Goal: Information Seeking & Learning: Learn about a topic

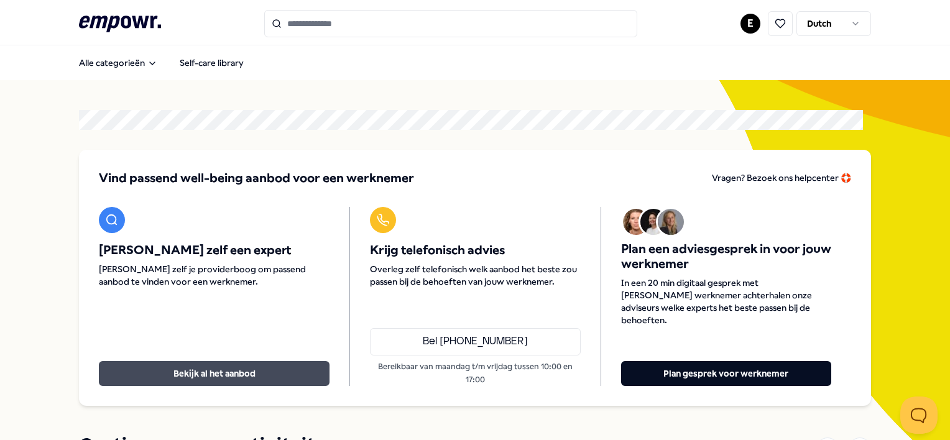
click at [227, 361] on button "Bekijk al het aanbod" at bounding box center [214, 373] width 231 height 25
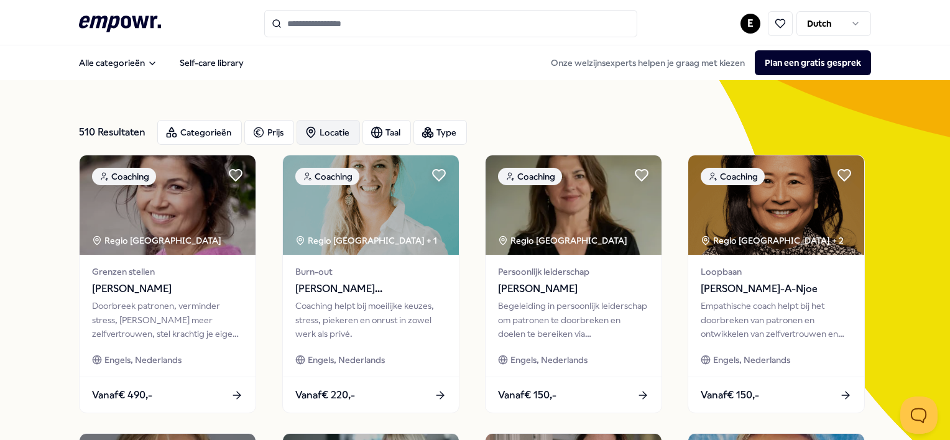
click at [330, 134] on div "Locatie" at bounding box center [327, 132] width 63 height 25
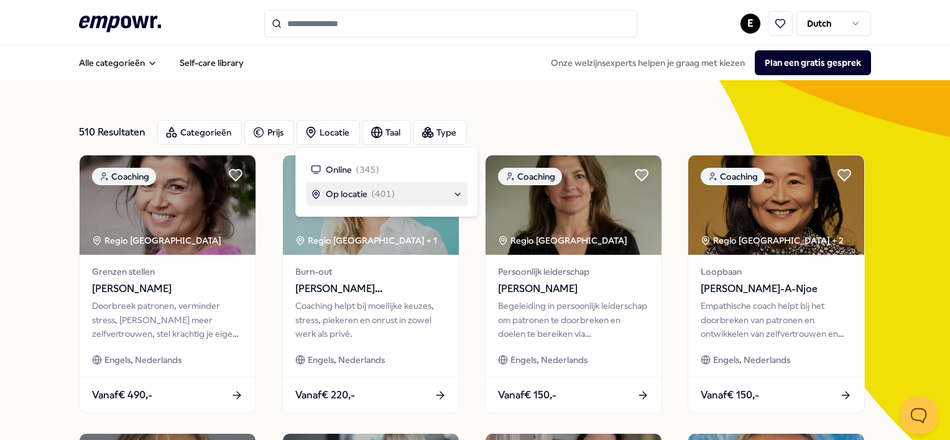
click at [343, 190] on span "Op locatie" at bounding box center [347, 194] width 42 height 14
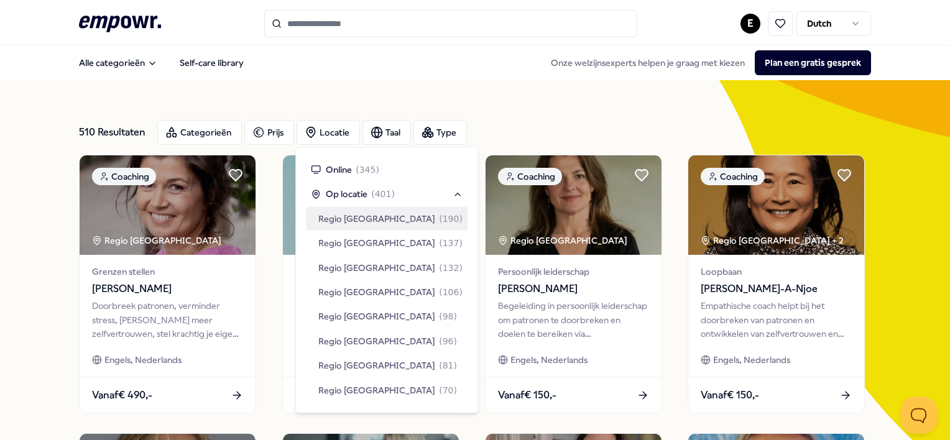
click at [364, 223] on span "Regio [GEOGRAPHIC_DATA]" at bounding box center [376, 219] width 117 height 14
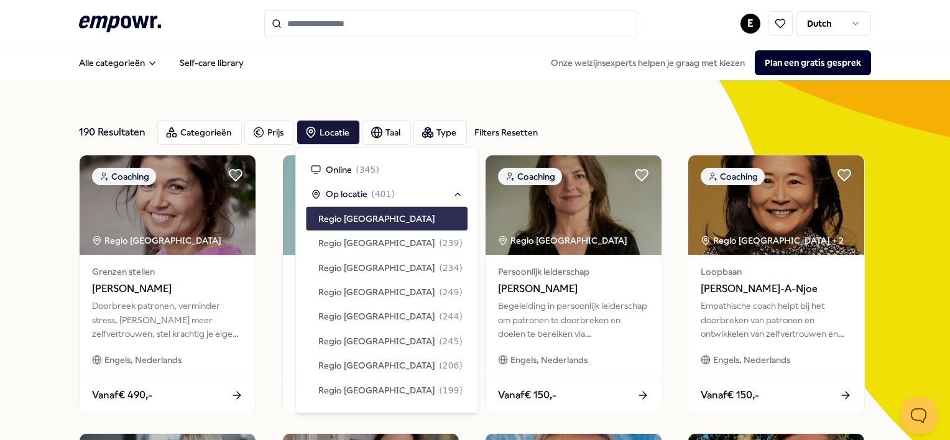
click at [364, 217] on span "Regio [GEOGRAPHIC_DATA]" at bounding box center [376, 219] width 117 height 14
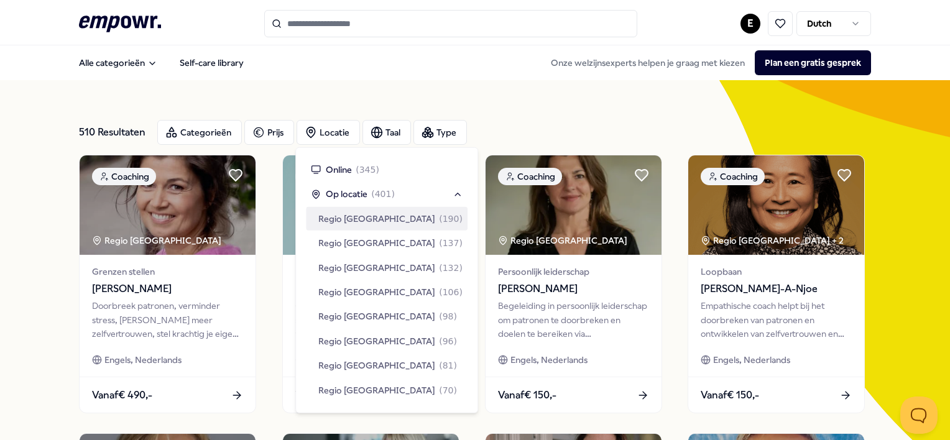
click at [368, 219] on span "Regio [GEOGRAPHIC_DATA]" at bounding box center [376, 219] width 117 height 14
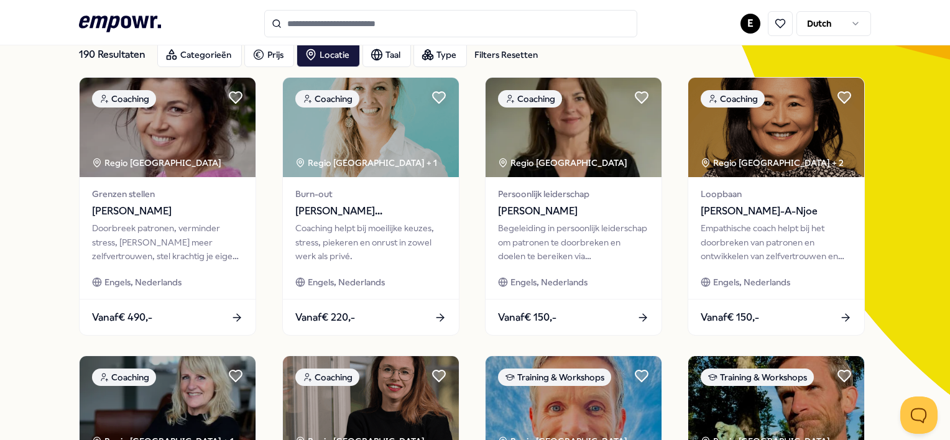
scroll to position [75, 0]
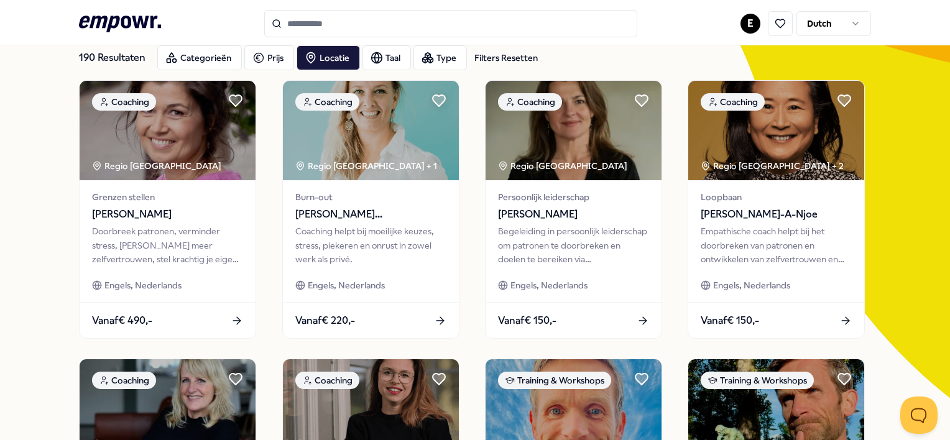
click at [328, 25] on input "Search for products, categories or subcategories" at bounding box center [450, 23] width 373 height 27
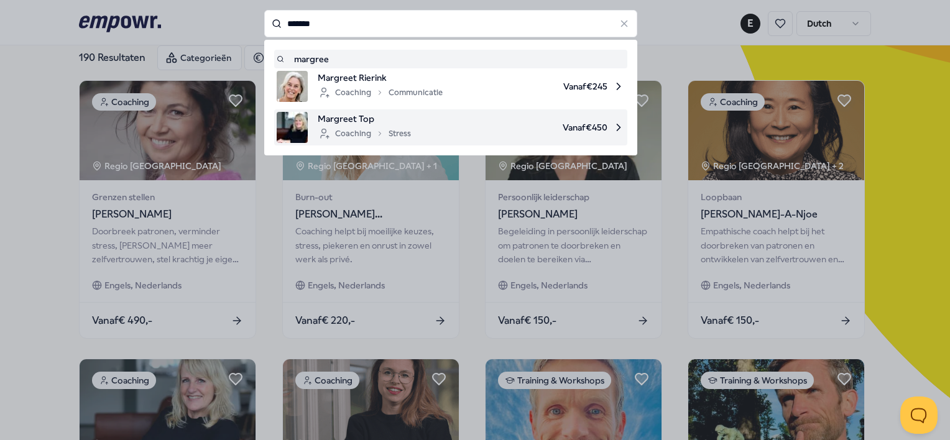
click at [346, 127] on div "Coaching Stress" at bounding box center [364, 133] width 93 height 15
type input "*******"
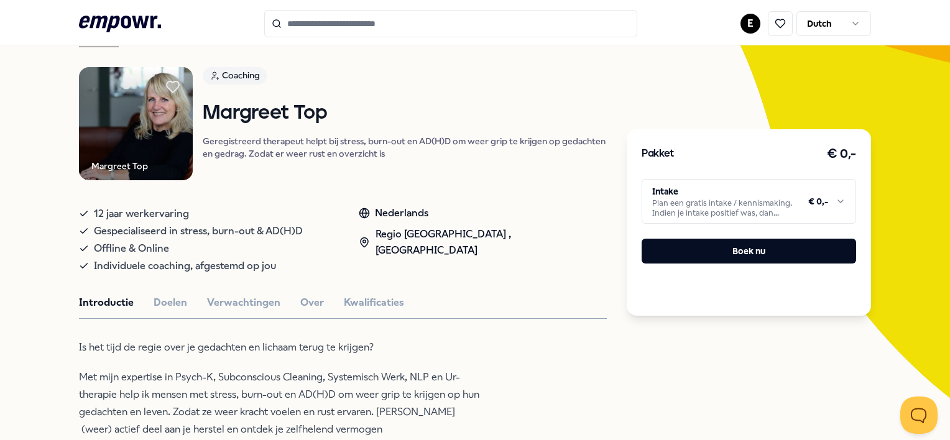
click at [831, 204] on html ".empowr-logo_svg__cls-1{fill:#03032f} E Dutch Alle categorieën Self-care librar…" at bounding box center [475, 220] width 950 height 440
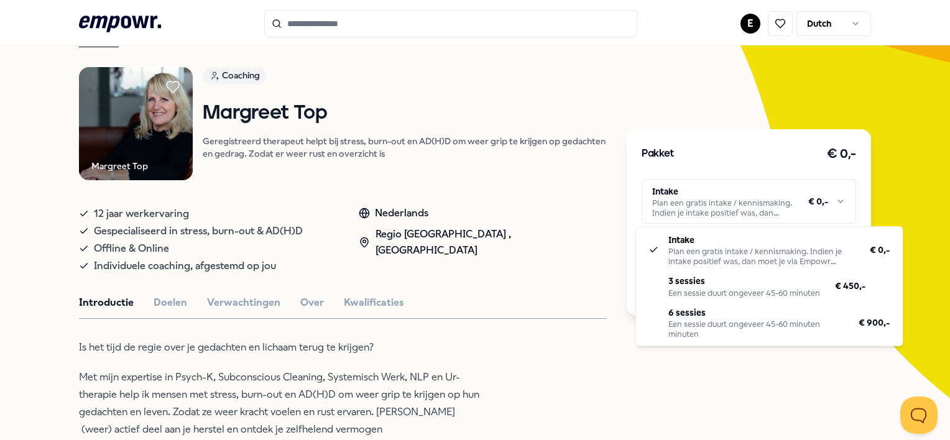
click at [547, 326] on html ".empowr-logo_svg__cls-1{fill:#03032f} E Dutch Alle categorieën Self-care librar…" at bounding box center [475, 220] width 950 height 440
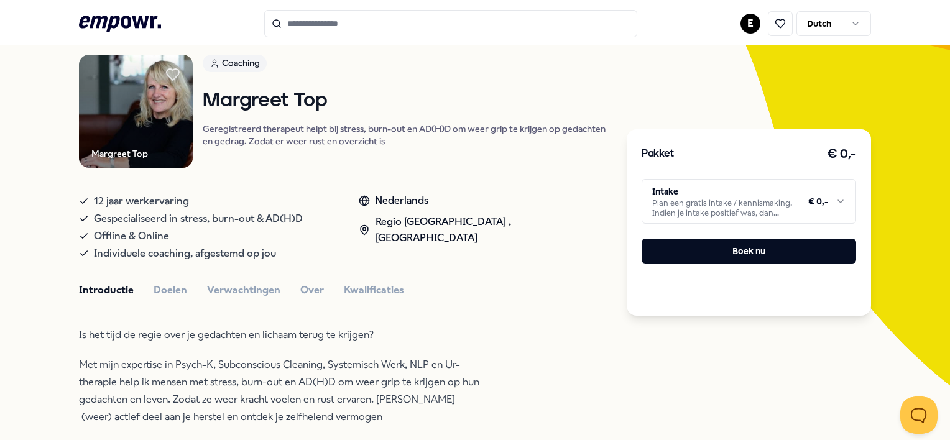
scroll to position [89, 0]
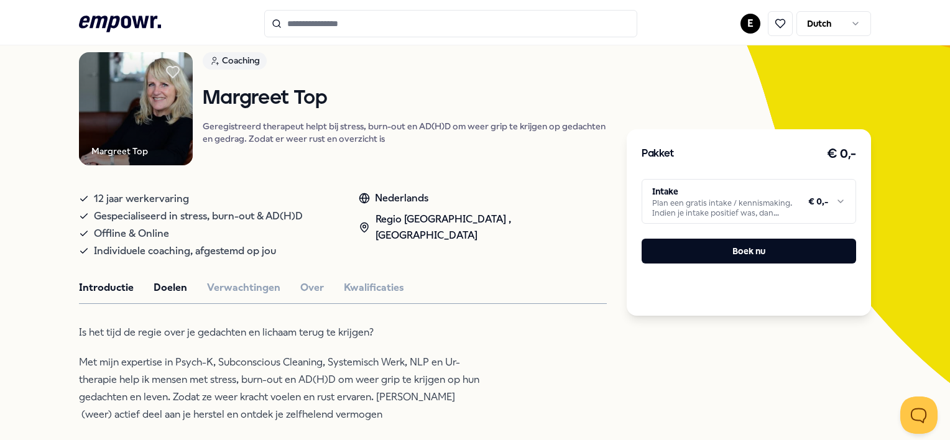
click at [179, 283] on button "Doelen" at bounding box center [171, 288] width 34 height 16
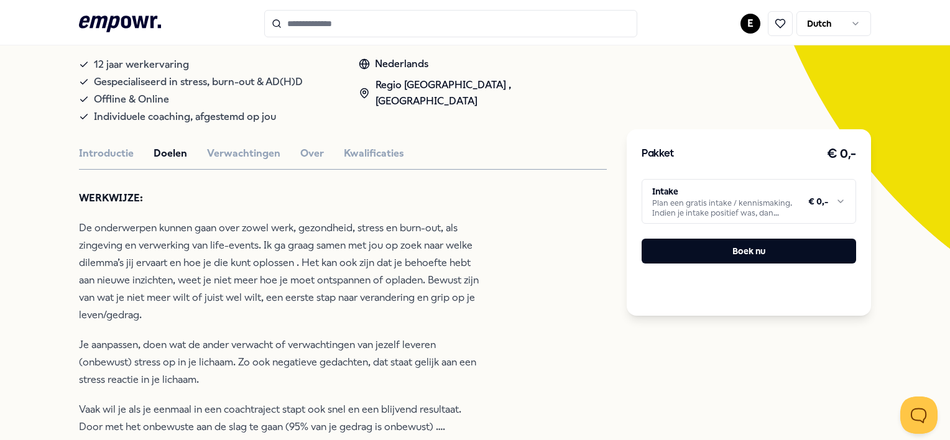
scroll to position [264, 0]
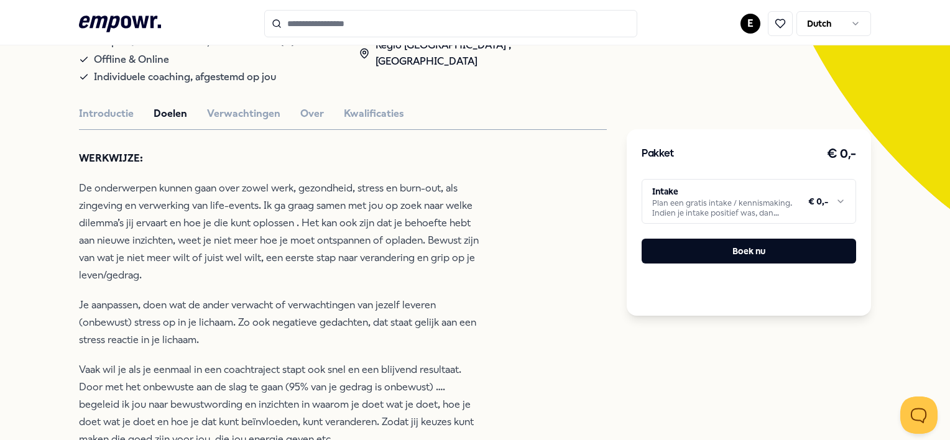
click at [428, 32] on input "Search for products, categories or subcategories" at bounding box center [450, 23] width 373 height 27
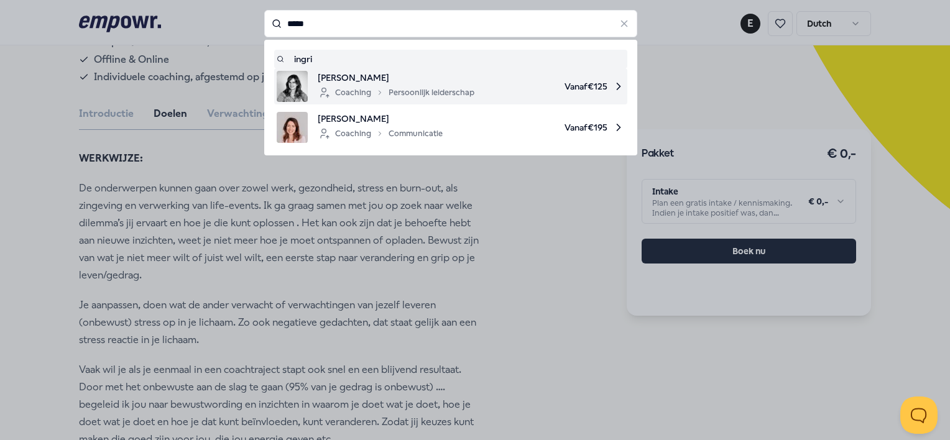
click at [385, 82] on span "[PERSON_NAME]" at bounding box center [396, 78] width 157 height 14
type input "*****"
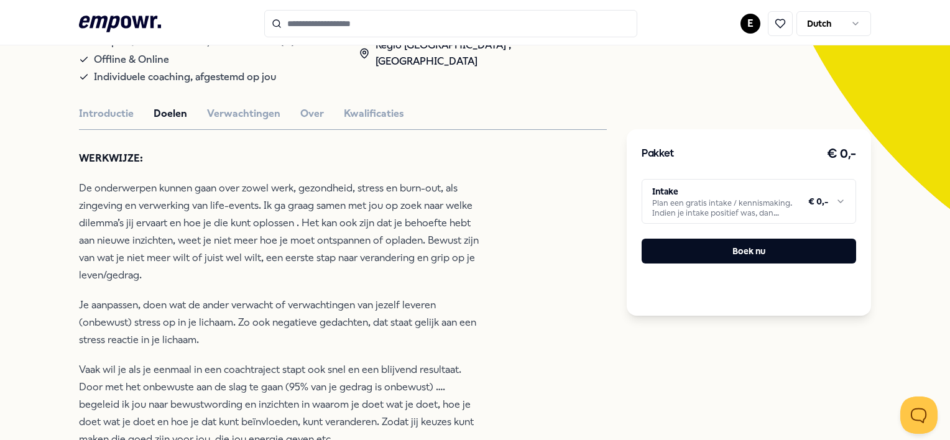
scroll to position [80, 0]
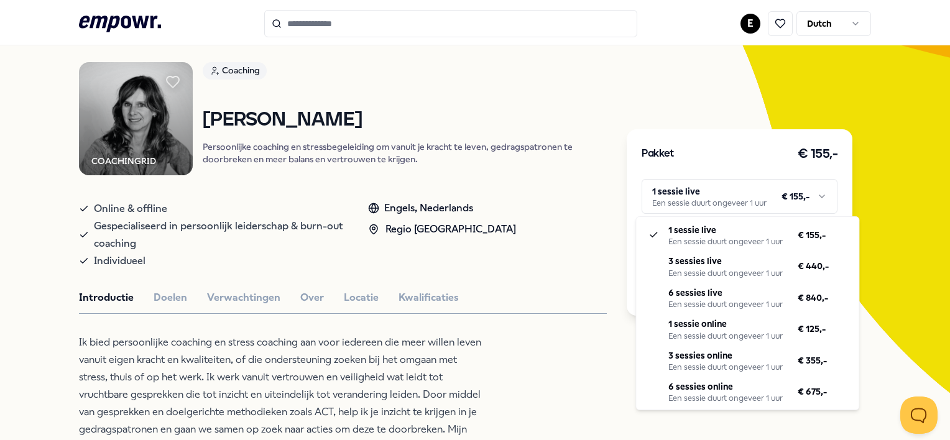
click at [809, 198] on html ".empowr-logo_svg__cls-1{fill:#03032f} E Dutch Alle categorieën Self-care librar…" at bounding box center [475, 220] width 950 height 440
click at [944, 118] on html ".empowr-logo_svg__cls-1{fill:#03032f} E Dutch Alle categorieën Self-care librar…" at bounding box center [475, 220] width 950 height 440
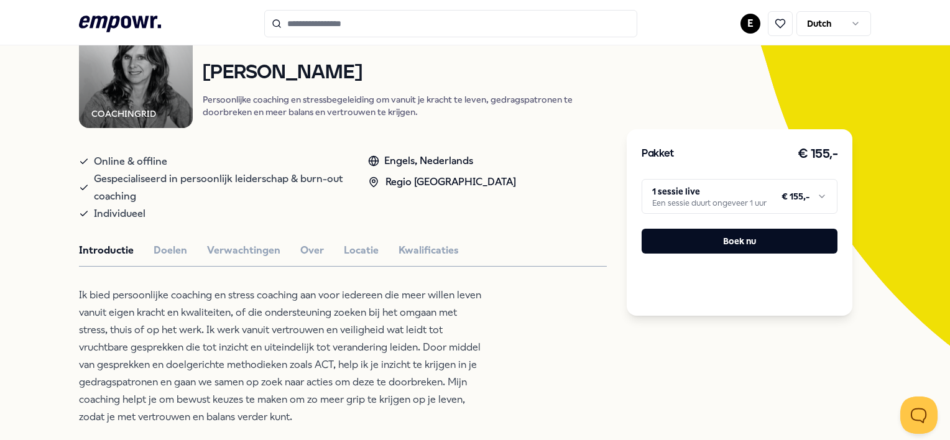
scroll to position [112, 0]
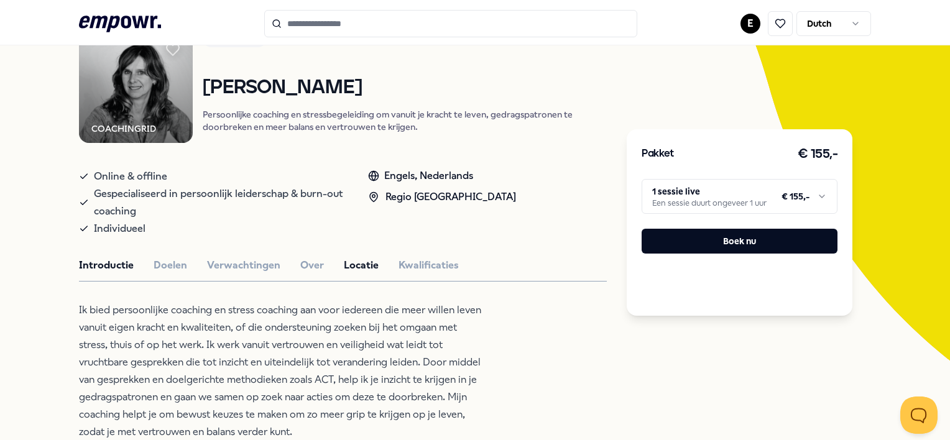
click at [363, 260] on button "Locatie" at bounding box center [361, 265] width 35 height 16
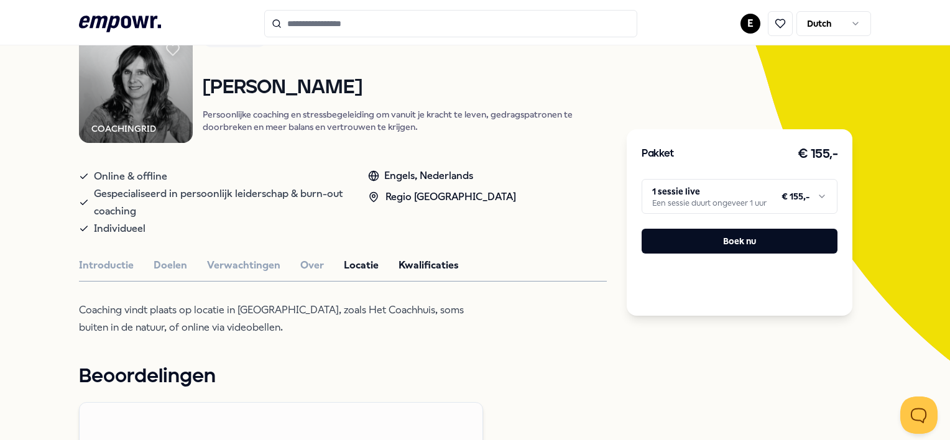
click at [426, 265] on button "Kwalificaties" at bounding box center [428, 265] width 60 height 16
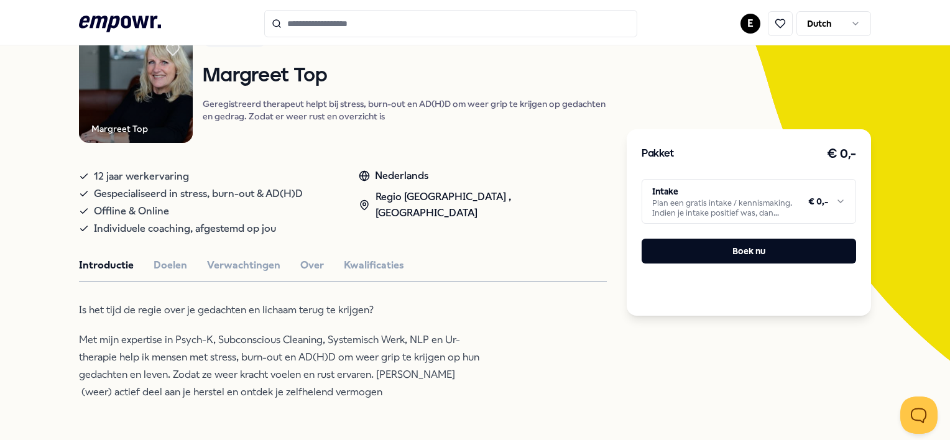
click at [86, 25] on icon at bounding box center [120, 24] width 82 height 16
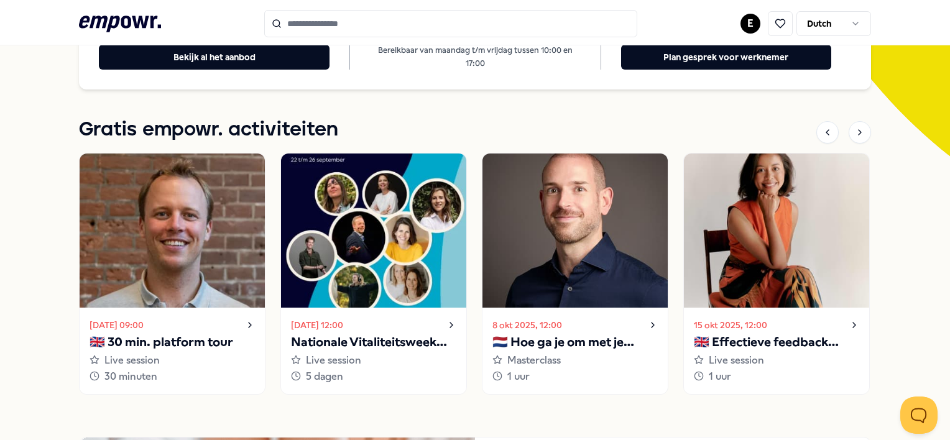
scroll to position [326, 0]
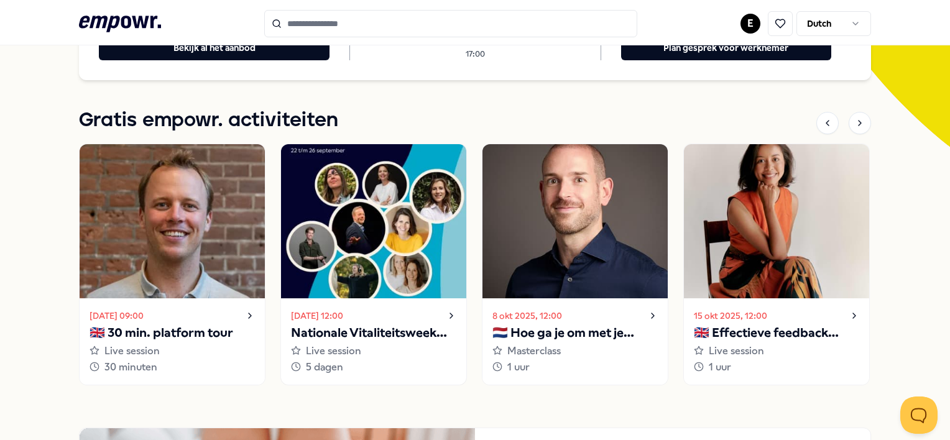
click at [384, 224] on img at bounding box center [373, 221] width 185 height 154
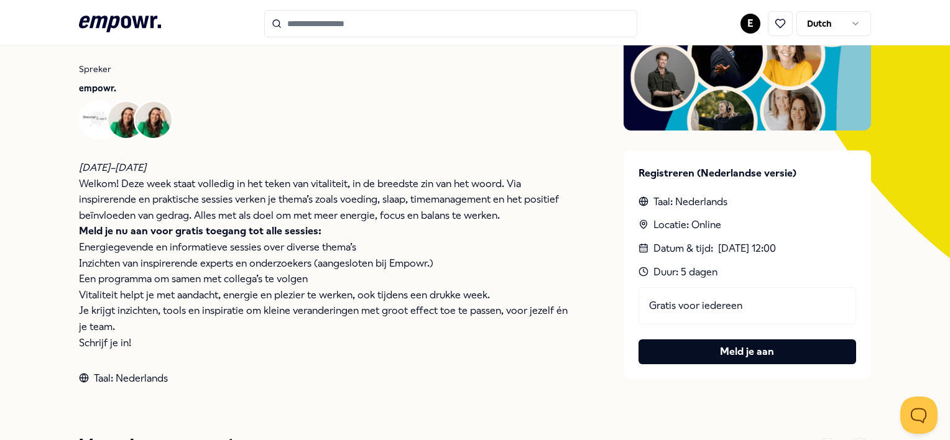
scroll to position [235, 0]
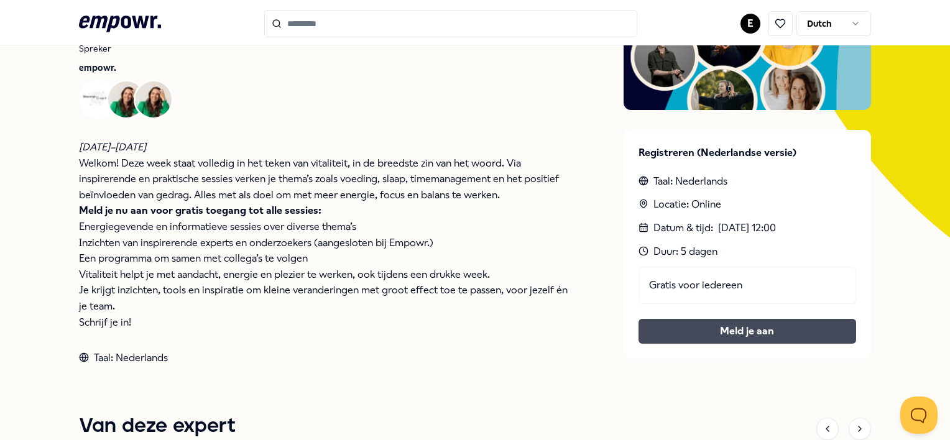
click at [710, 329] on link "Meld je aan" at bounding box center [747, 331] width 198 height 16
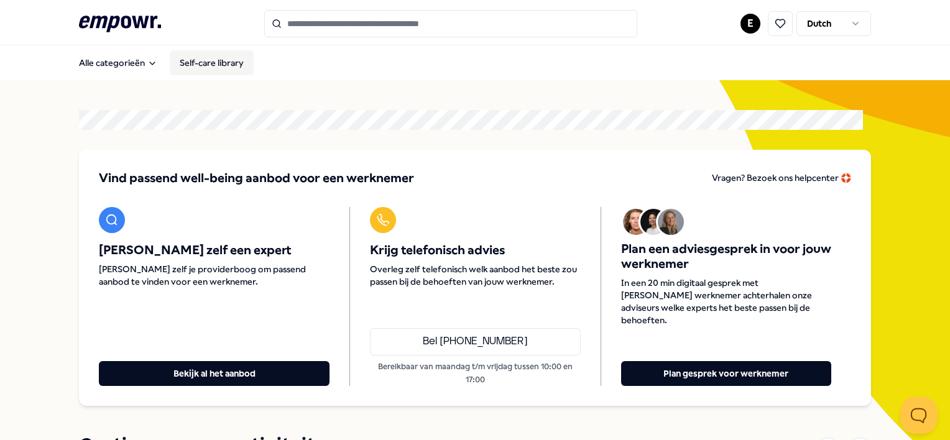
click at [221, 66] on link "Self-care library" at bounding box center [212, 62] width 84 height 25
click at [95, 15] on icon ".empowr-logo_svg__cls-1{fill:#03032f}" at bounding box center [120, 23] width 82 height 23
